Goal: Task Accomplishment & Management: Manage account settings

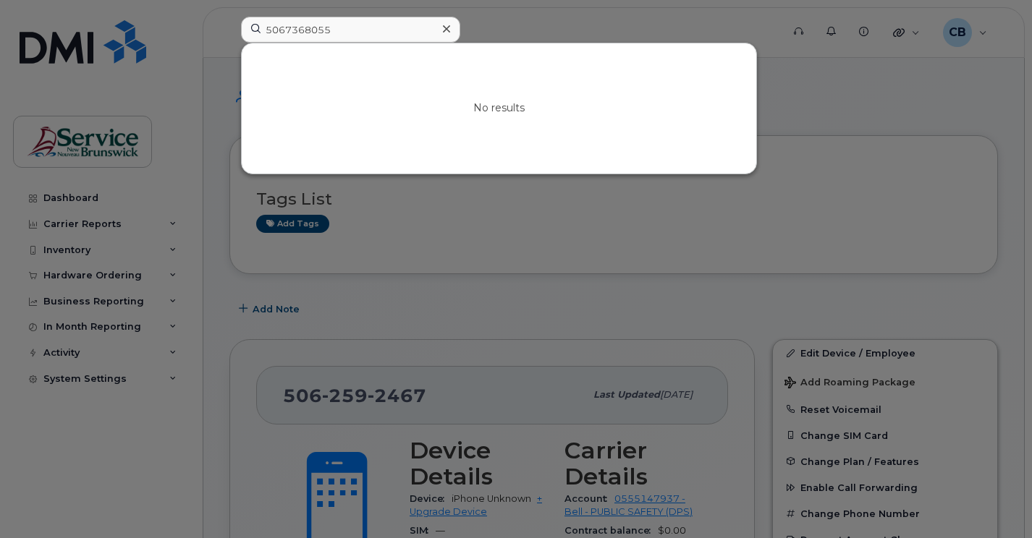
click at [336, 35] on input "5067368055" at bounding box center [350, 30] width 219 height 26
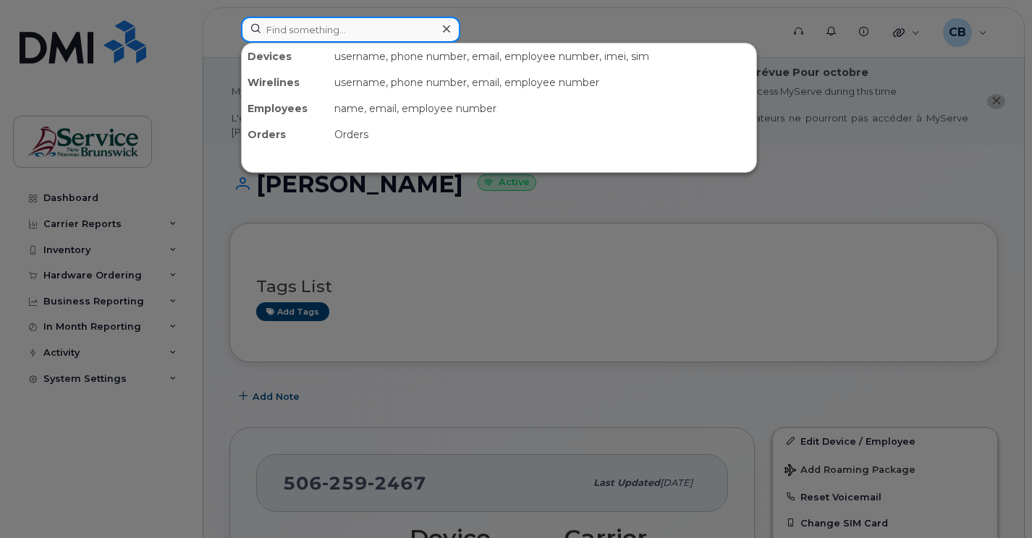
click at [273, 33] on input at bounding box center [350, 30] width 219 height 26
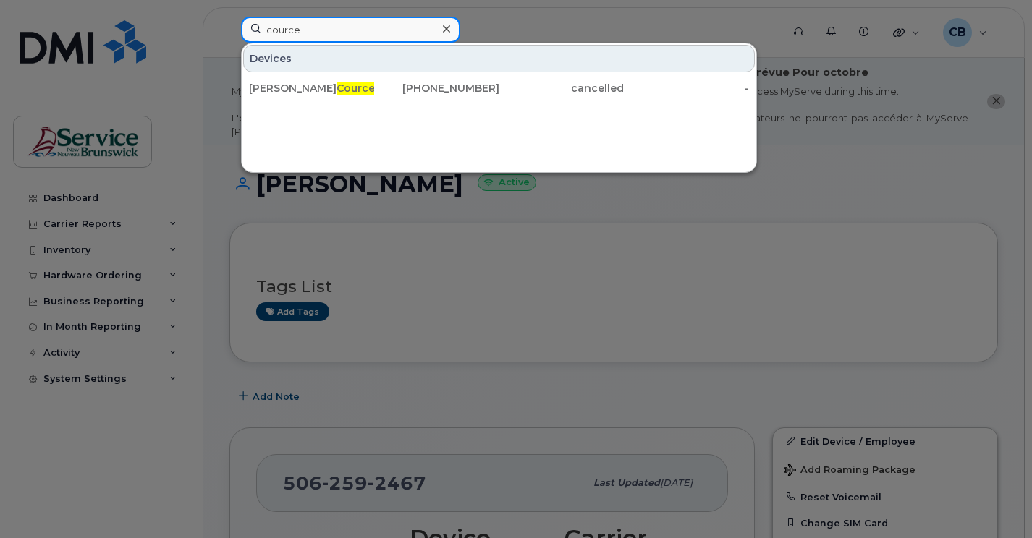
type input "cource"
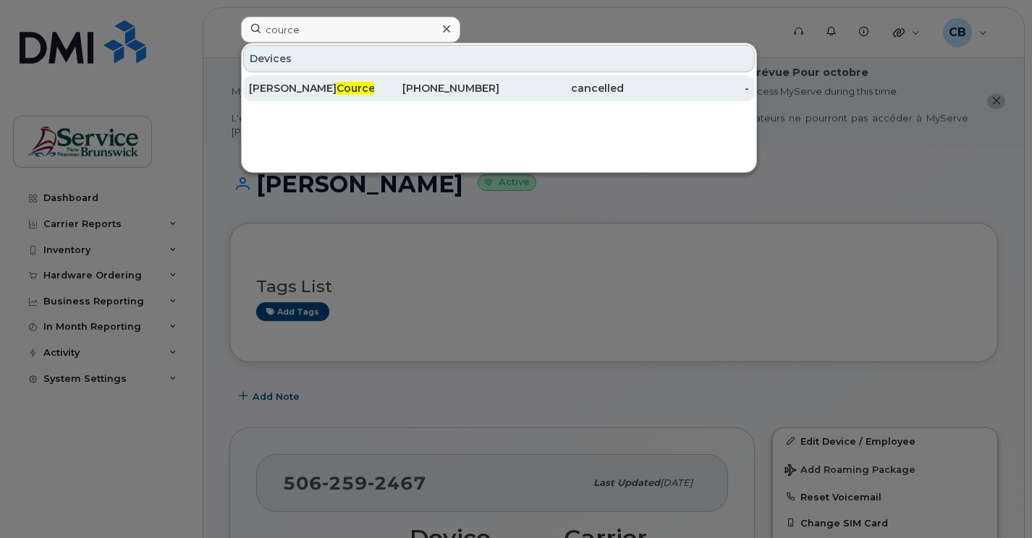
click at [286, 98] on div "Connie Cource y" at bounding box center [311, 88] width 125 height 26
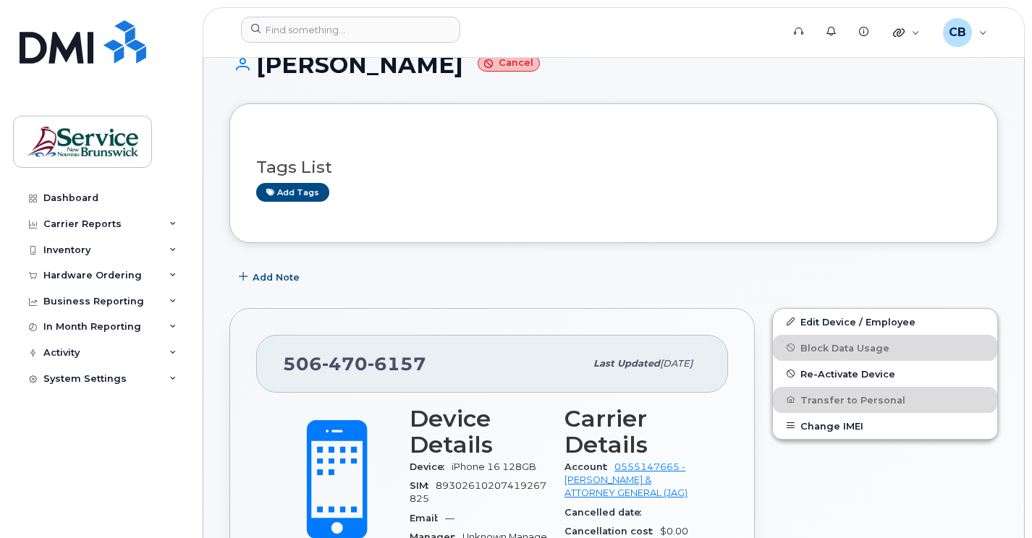
scroll to position [145, 0]
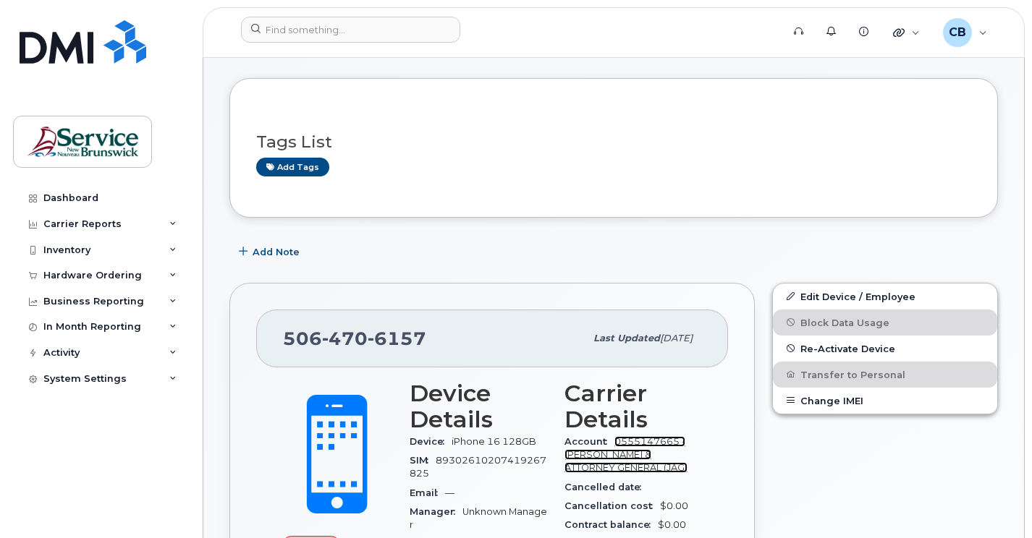
click at [645, 442] on link "0555147665 - [PERSON_NAME] & ATTORNEY GENERAL (JAG)" at bounding box center [625, 455] width 123 height 38
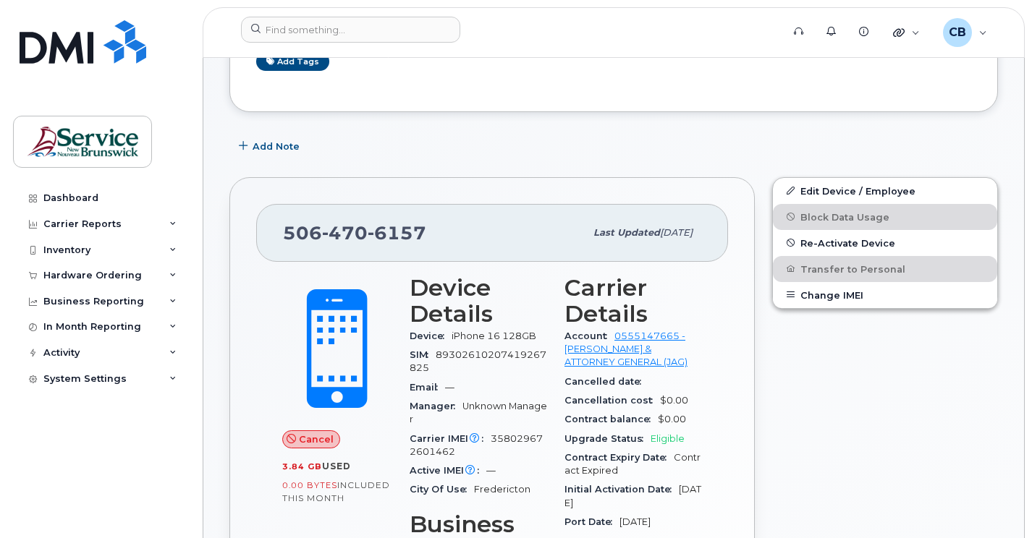
scroll to position [217, 0]
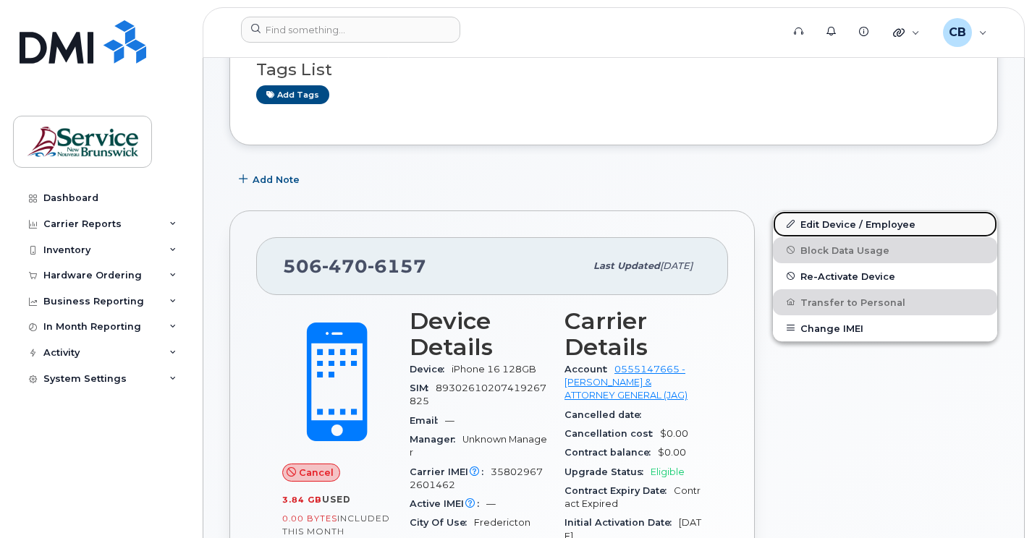
click at [837, 222] on link "Edit Device / Employee" at bounding box center [885, 224] width 224 height 26
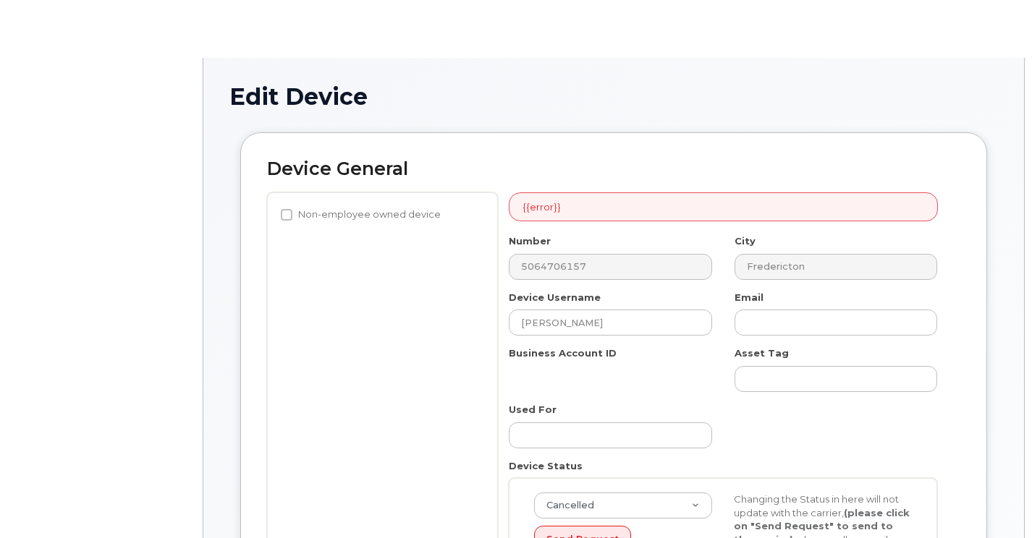
select select "35188023"
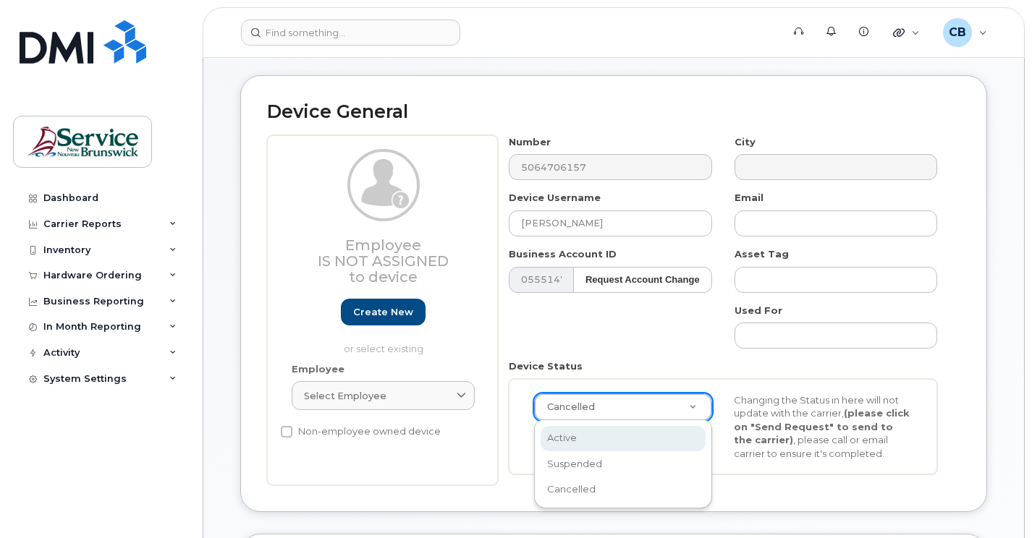
scroll to position [0, 4]
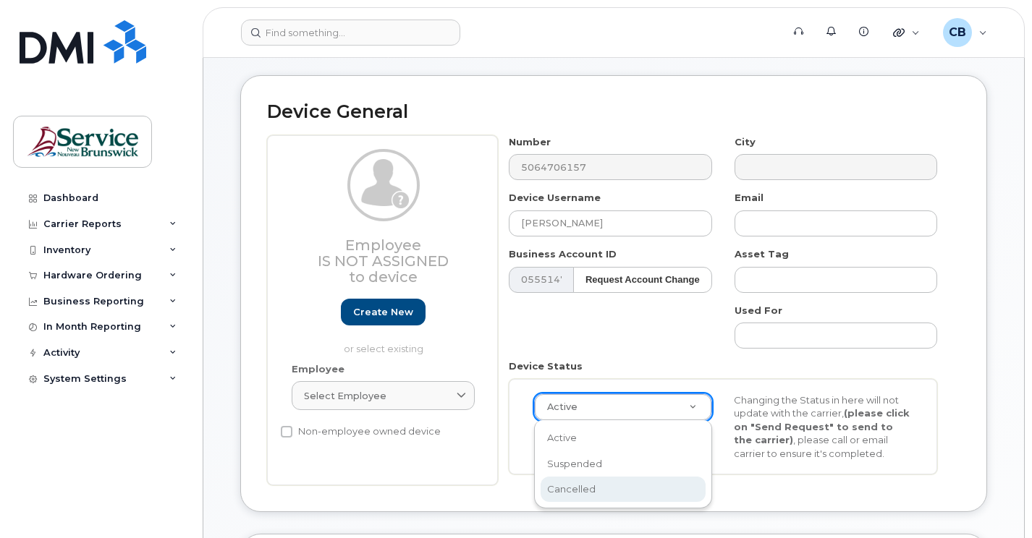
select select "cancelled"
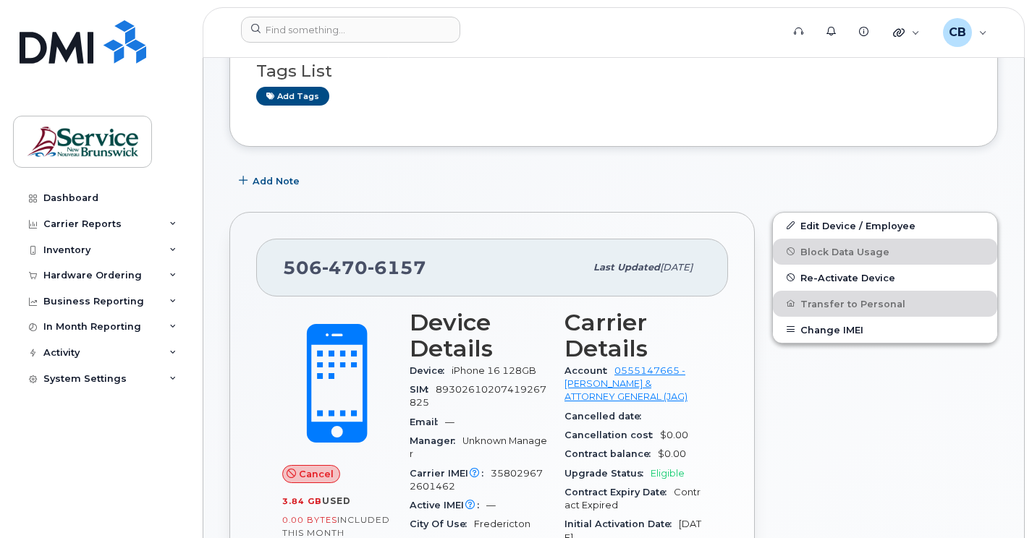
scroll to position [217, 0]
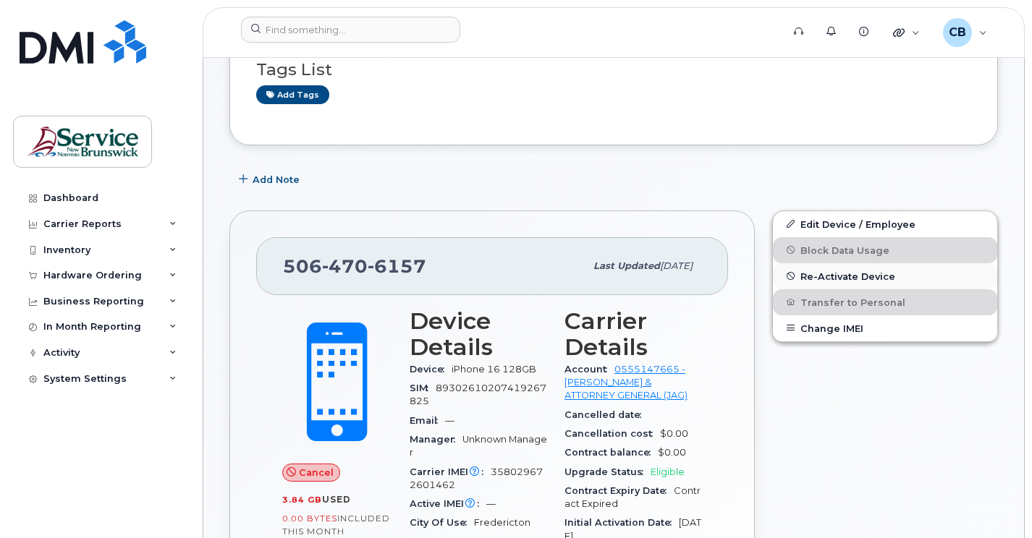
click at [871, 274] on span "Re-Activate Device" at bounding box center [847, 276] width 95 height 11
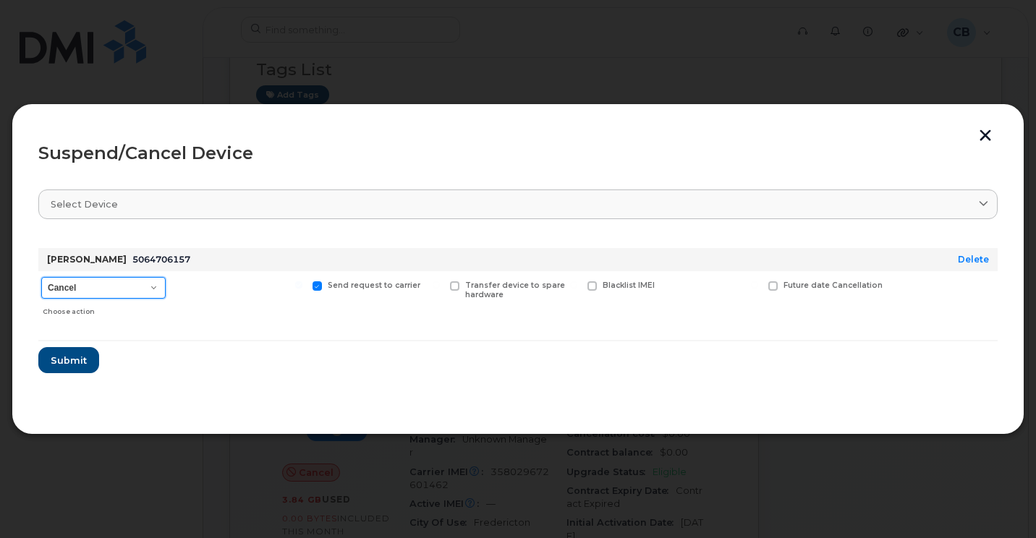
click at [155, 288] on select "Cancel Suspend - Extend Suspension Suspend - Reduced Rate Suspend - Full Rate S…" at bounding box center [103, 288] width 124 height 22
select select "[object Object]"
click at [41, 277] on select "Cancel Suspend - Extend Suspension Suspend - Reduced Rate Suspend - Full Rate S…" at bounding box center [103, 288] width 124 height 22
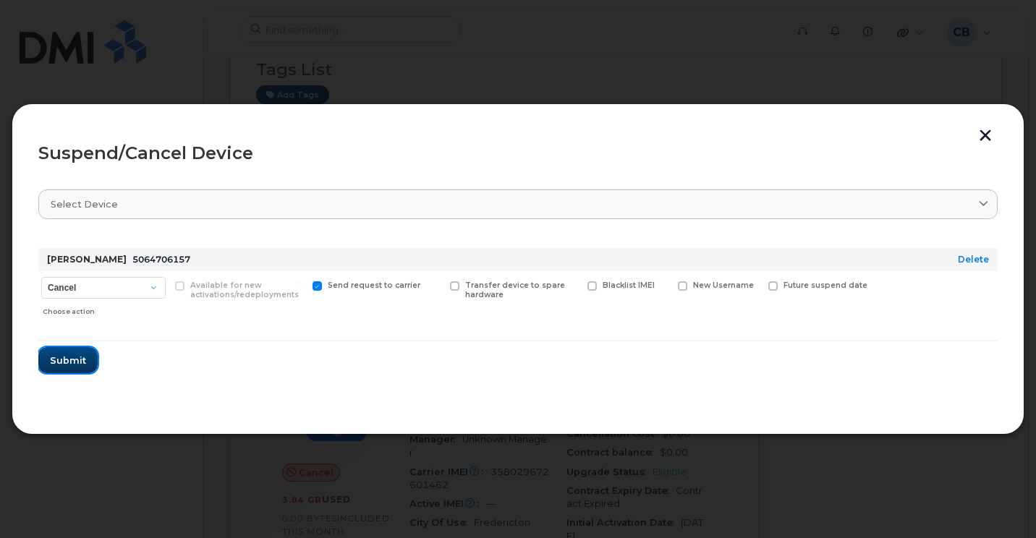
click at [67, 359] on span "Submit" at bounding box center [68, 361] width 36 height 14
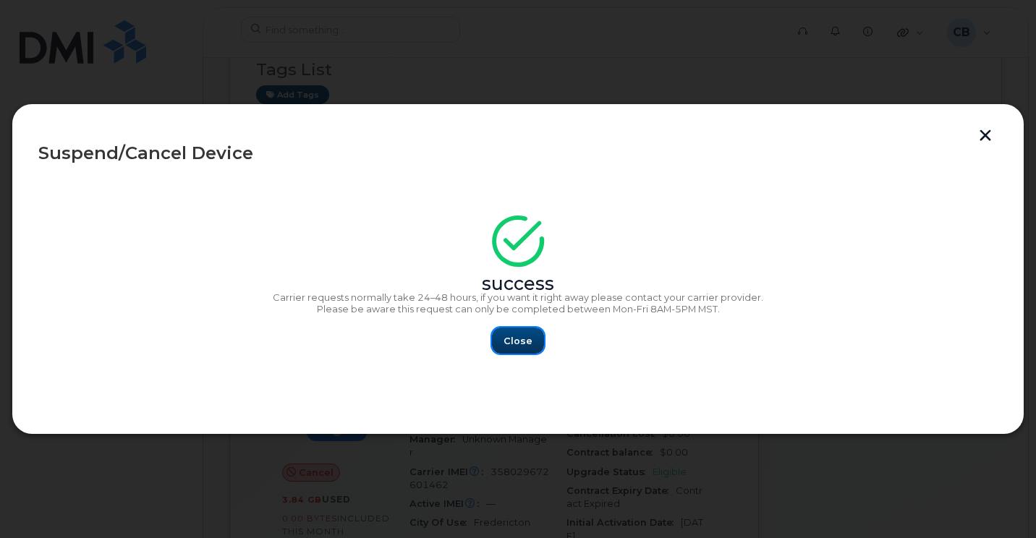
click at [522, 345] on span "Close" at bounding box center [518, 341] width 29 height 14
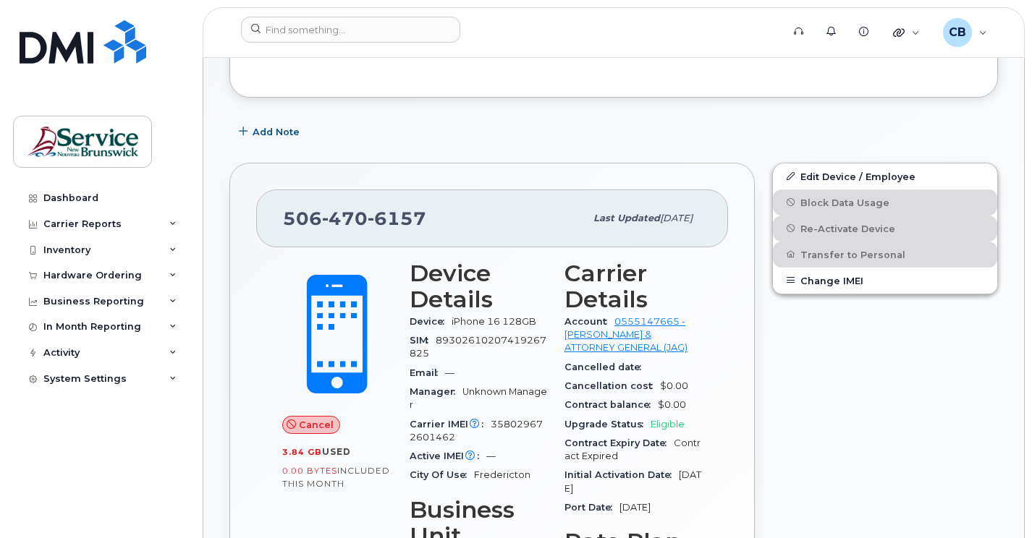
scroll to position [289, 0]
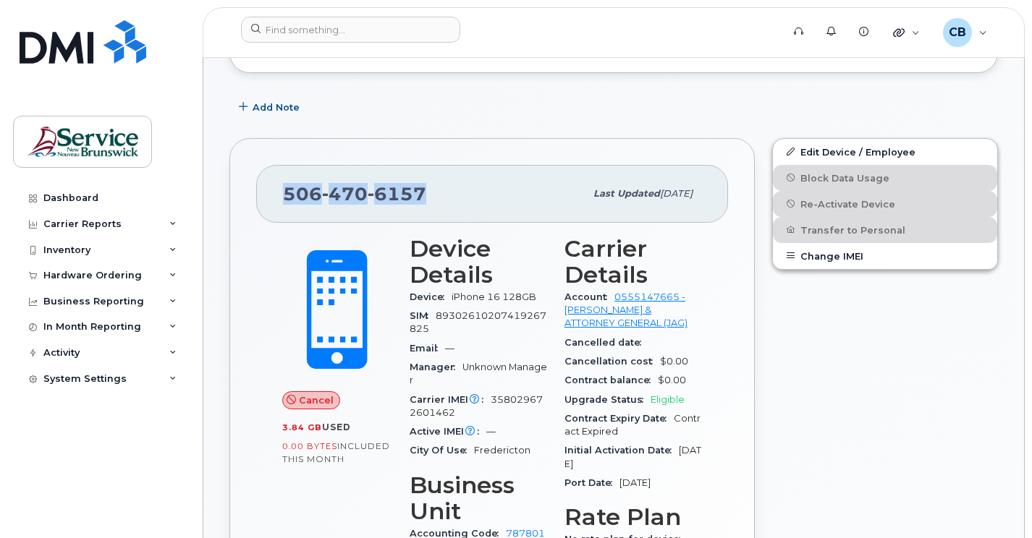
drag, startPoint x: 425, startPoint y: 190, endPoint x: 284, endPoint y: 192, distance: 141.1
click at [284, 192] on div "[PHONE_NUMBER]" at bounding box center [434, 194] width 302 height 30
copy span "[PHONE_NUMBER]"
